Goal: Navigation & Orientation: Understand site structure

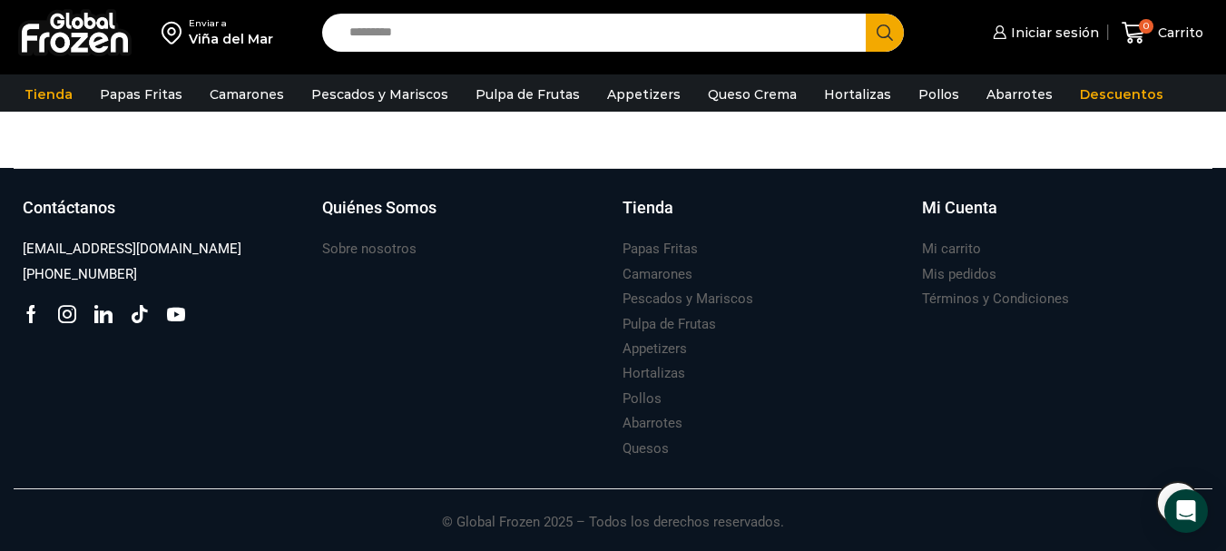
scroll to position [1769, 0]
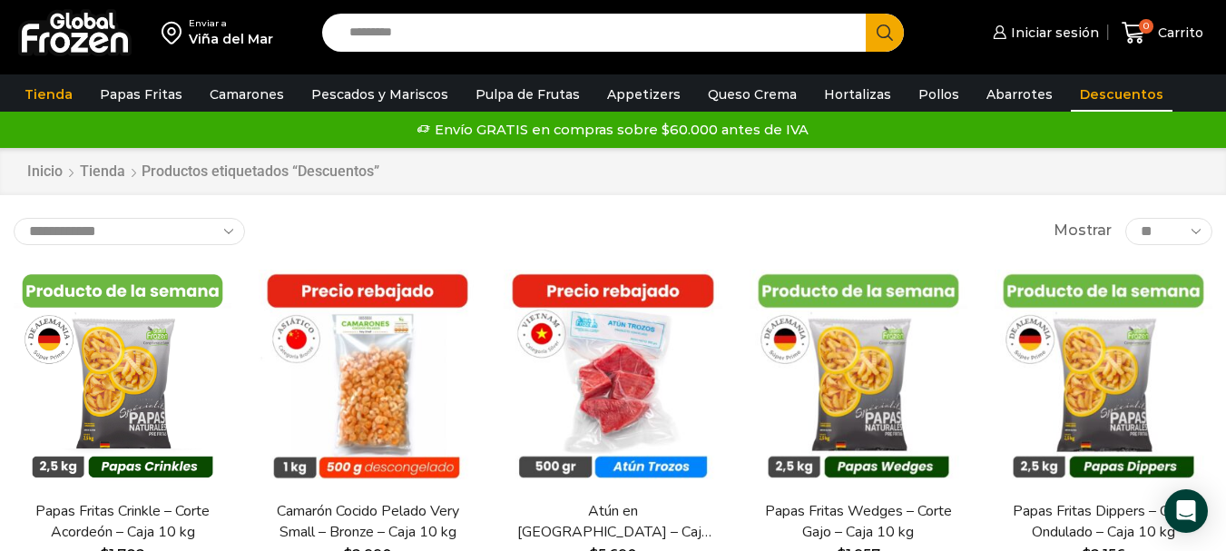
click at [1089, 97] on link "Descuentos" at bounding box center [1122, 94] width 102 height 34
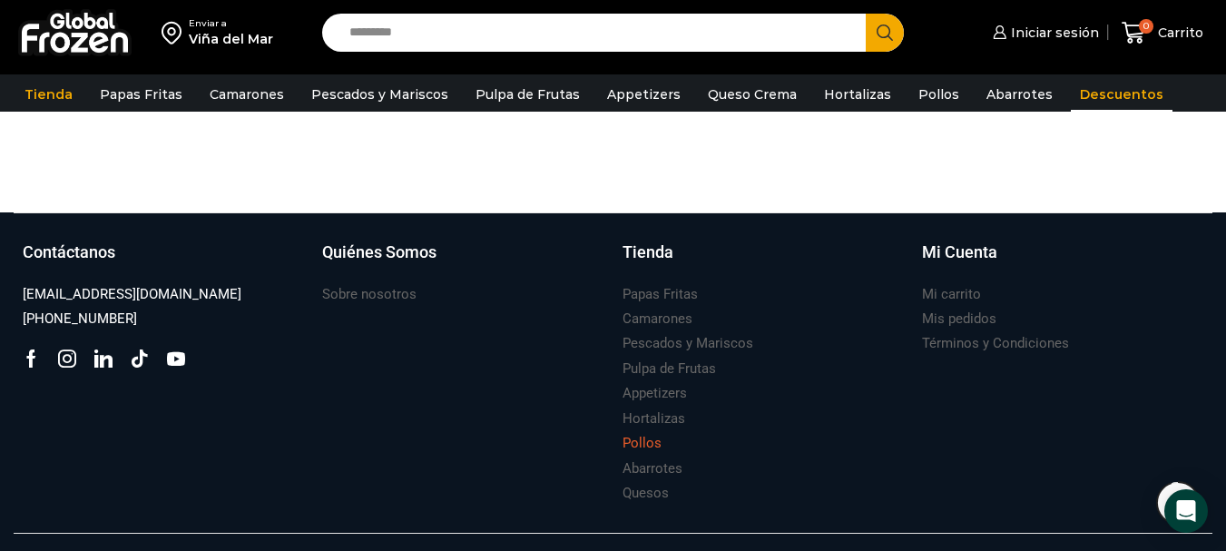
scroll to position [1394, 0]
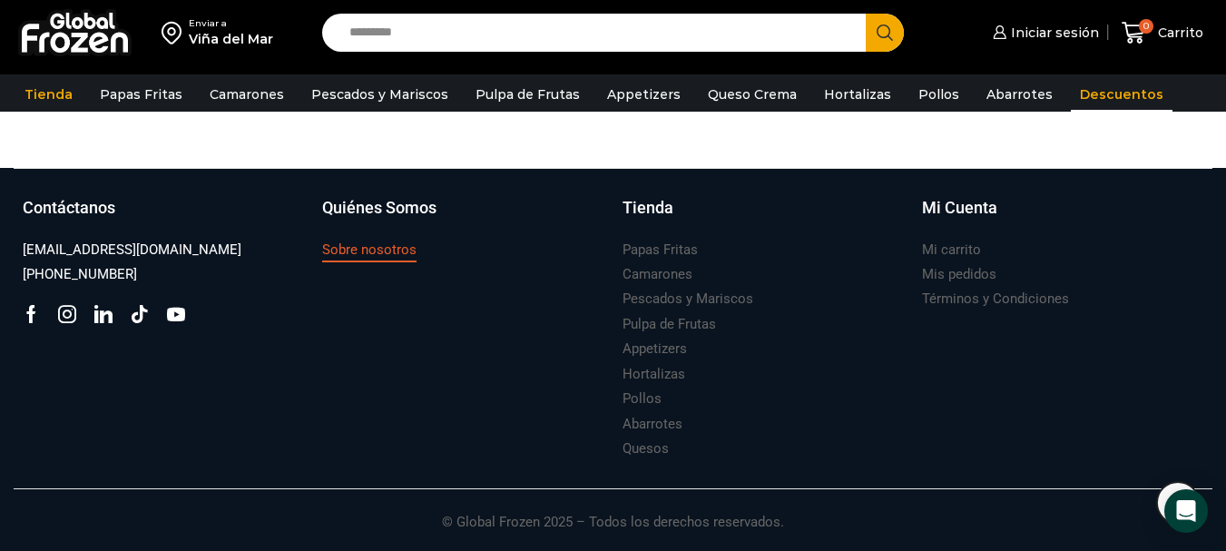
click at [407, 248] on h3 "Sobre nosotros" at bounding box center [369, 249] width 94 height 19
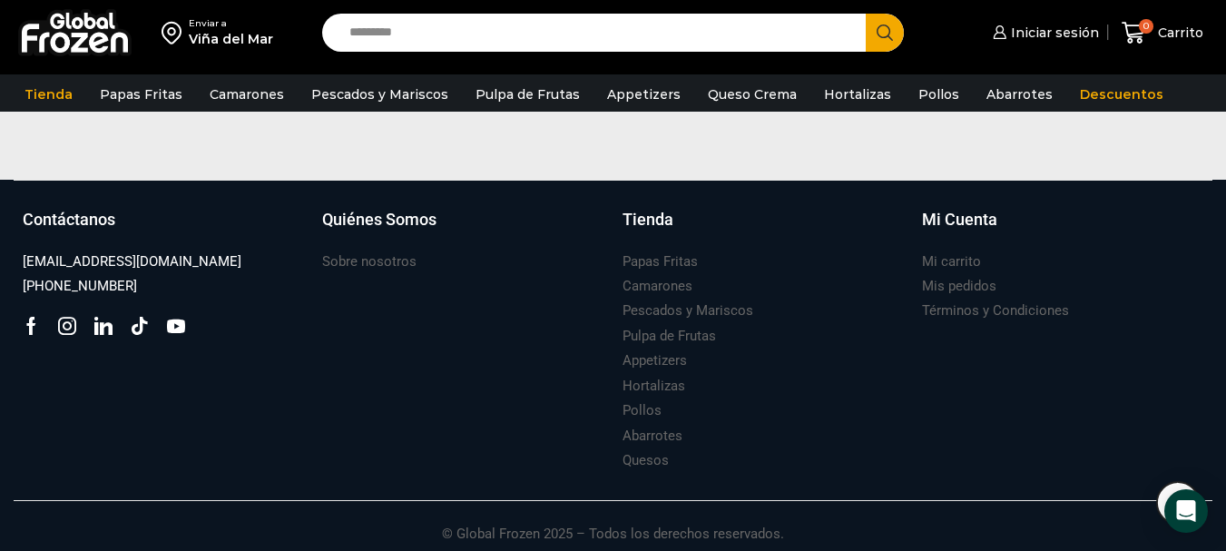
scroll to position [1490, 0]
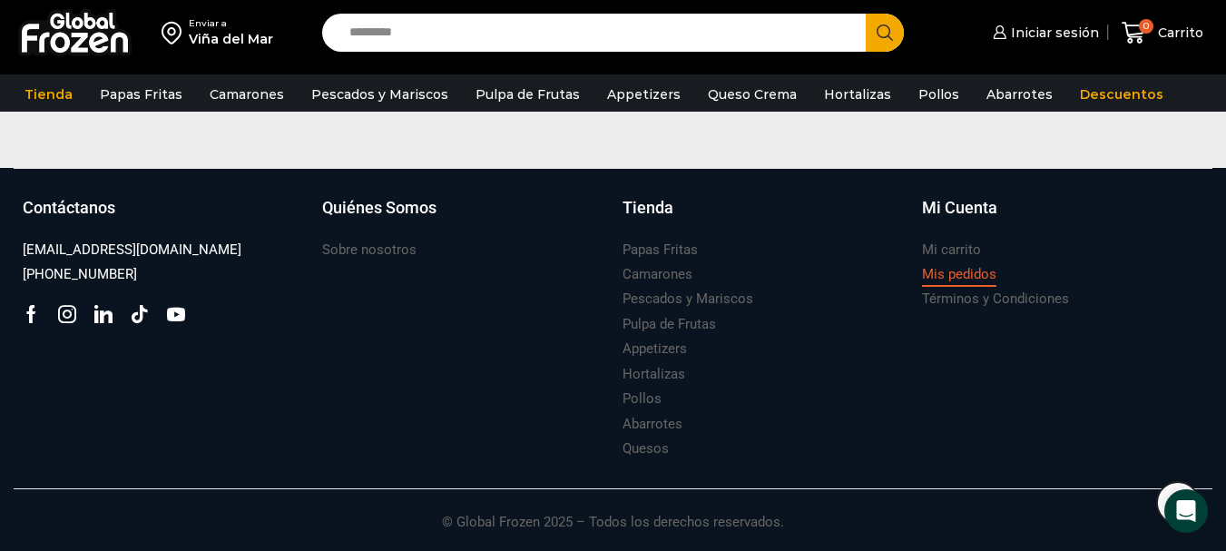
click at [977, 286] on link "Mis pedidos" at bounding box center [959, 274] width 74 height 25
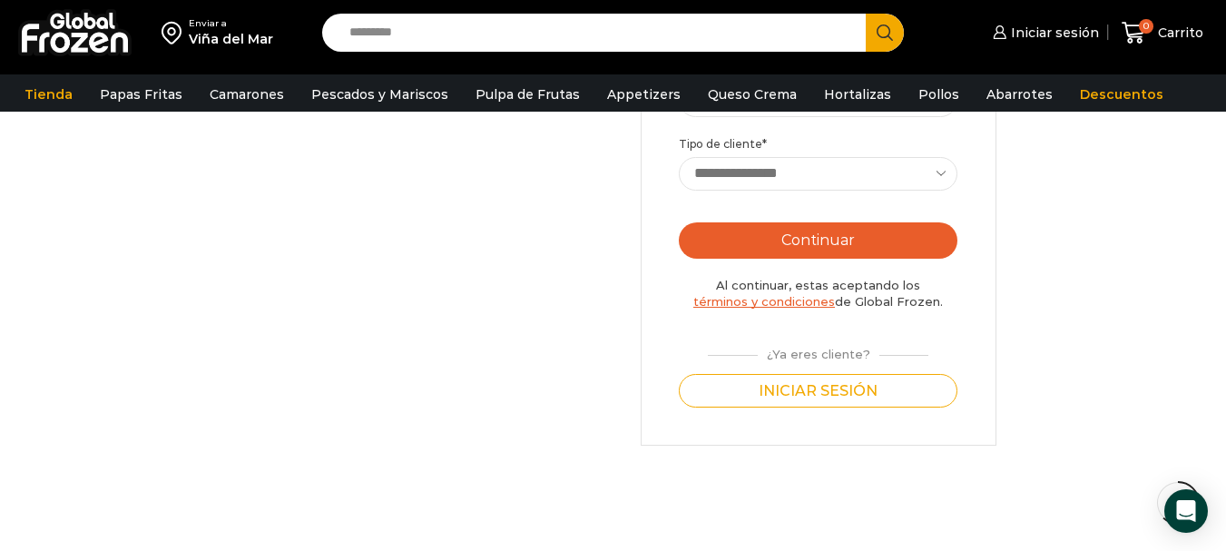
scroll to position [907, 0]
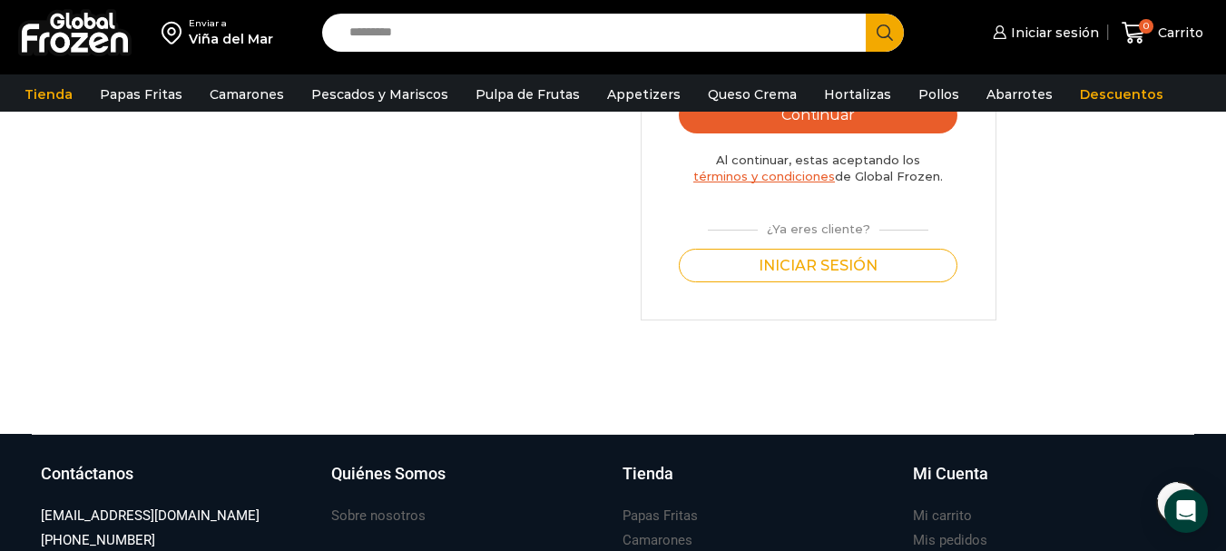
click at [780, 180] on link "términos y condiciones" at bounding box center [764, 176] width 142 height 15
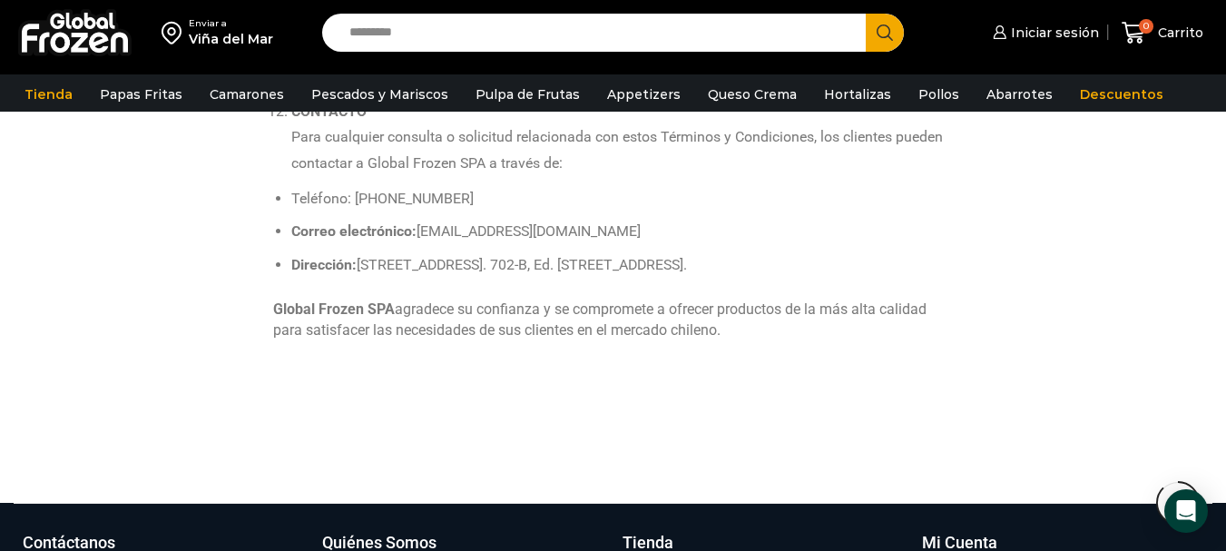
scroll to position [2024, 0]
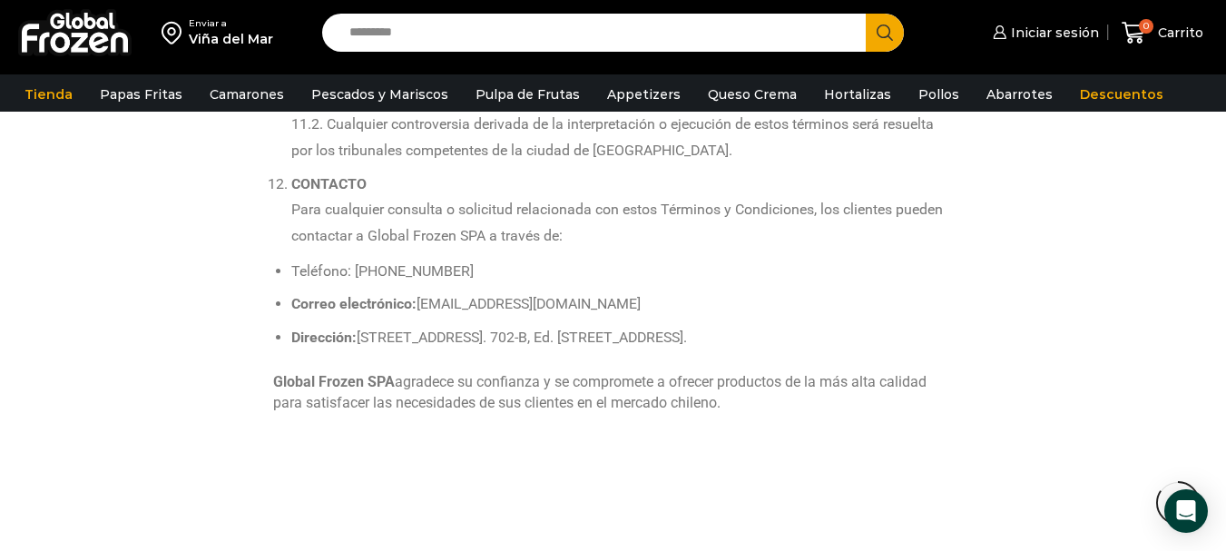
drag, startPoint x: 376, startPoint y: 250, endPoint x: 548, endPoint y: 253, distance: 172.4
click at [548, 259] on li "Teléfono: +56 9 5420 1037" at bounding box center [622, 272] width 662 height 26
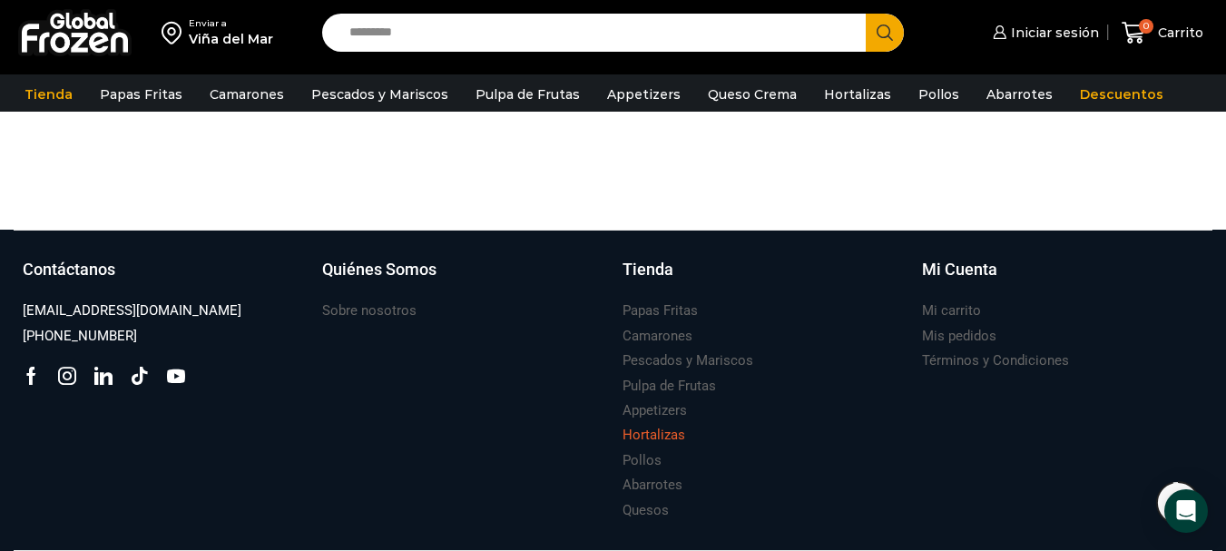
scroll to position [2405, 0]
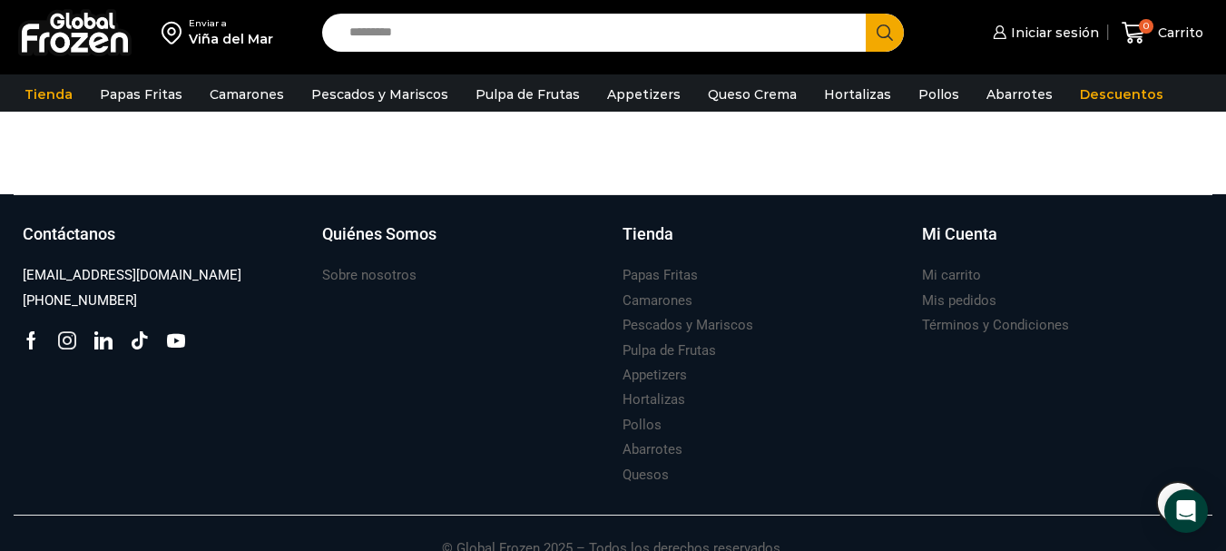
click at [74, 331] on icon at bounding box center [67, 340] width 18 height 18
